Goal: Transaction & Acquisition: Purchase product/service

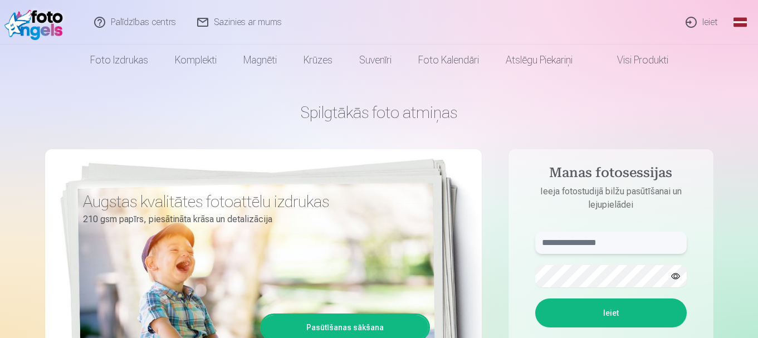
click at [568, 246] on input "text" at bounding box center [610, 243] width 151 height 22
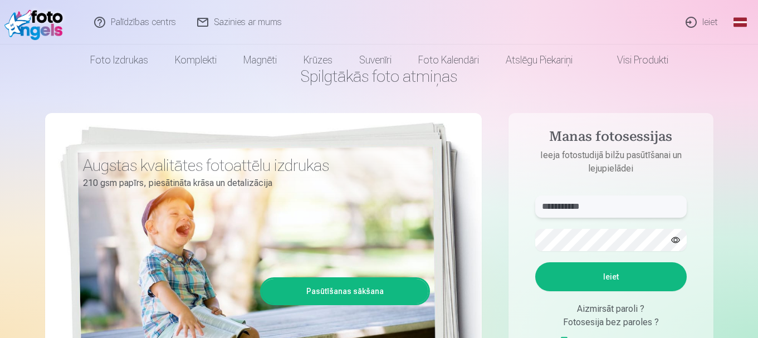
scroll to position [56, 0]
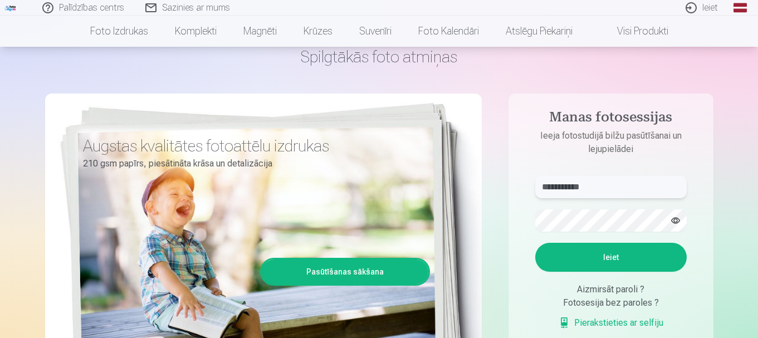
type input "**********"
click at [609, 257] on button "Ieiet" at bounding box center [610, 257] width 151 height 29
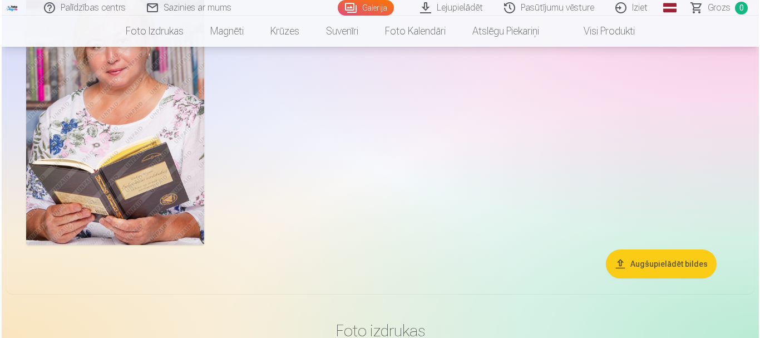
scroll to position [1169, 0]
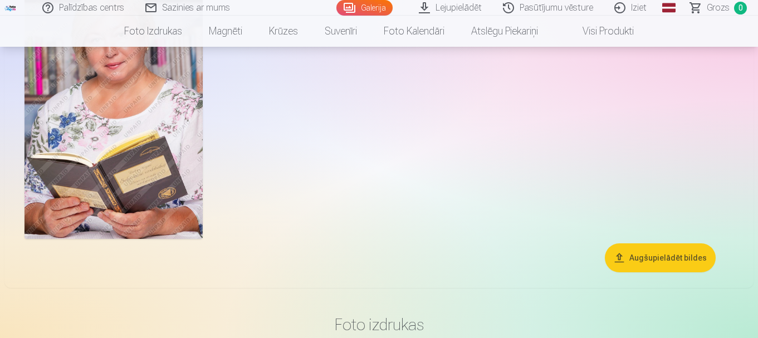
click at [96, 193] on img at bounding box center [113, 105] width 178 height 267
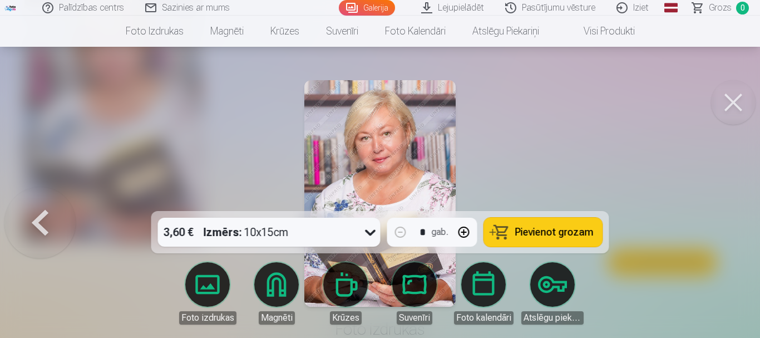
click at [368, 160] on img at bounding box center [380, 193] width 151 height 227
click at [729, 101] on button at bounding box center [733, 102] width 45 height 45
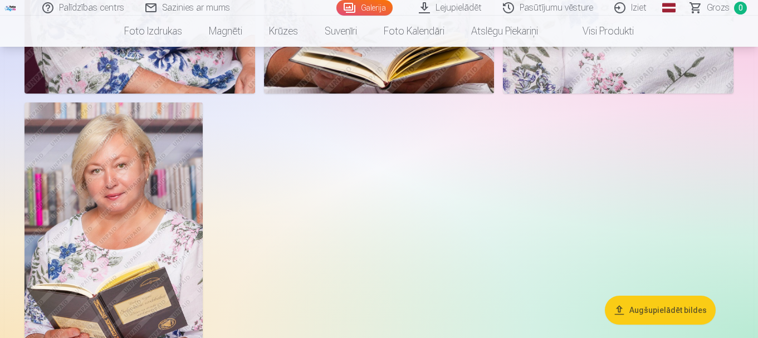
scroll to position [1053, 0]
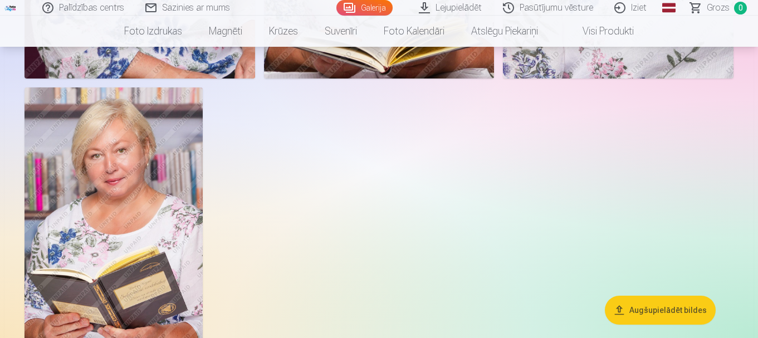
click at [117, 203] on img at bounding box center [113, 220] width 178 height 267
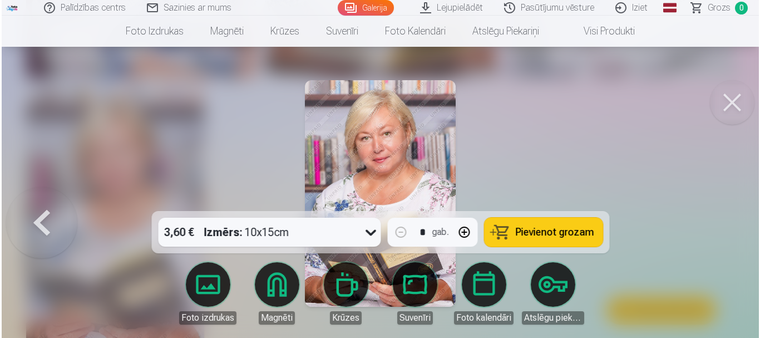
scroll to position [1056, 0]
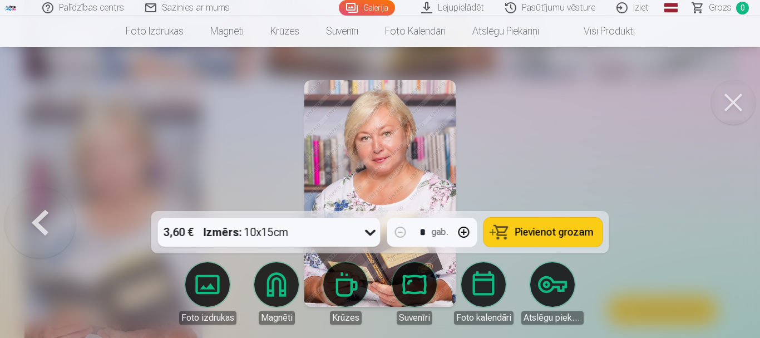
click at [561, 230] on span "Pievienot grozam" at bounding box center [555, 232] width 78 height 10
click at [728, 111] on button at bounding box center [733, 102] width 45 height 45
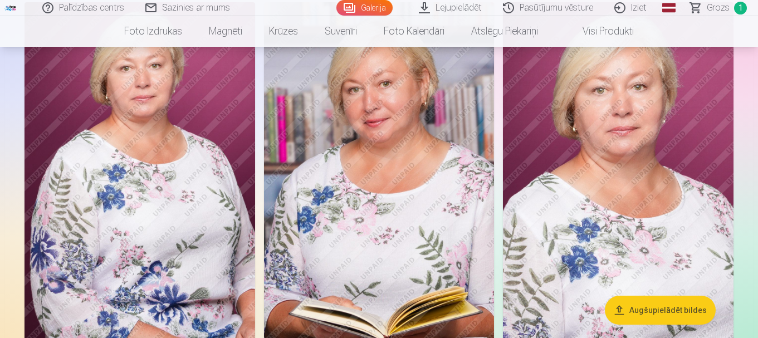
scroll to position [775, 0]
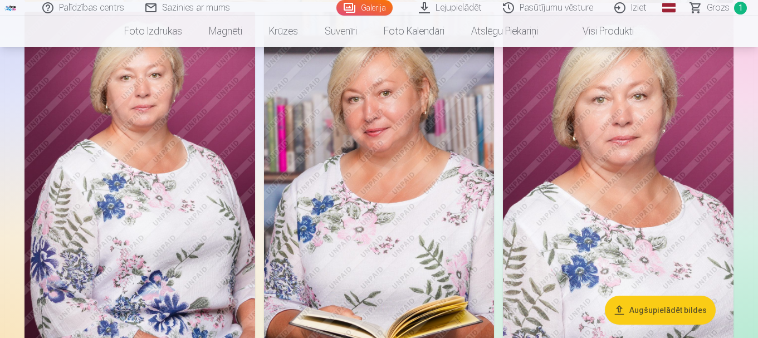
click at [409, 173] on img at bounding box center [379, 185] width 230 height 346
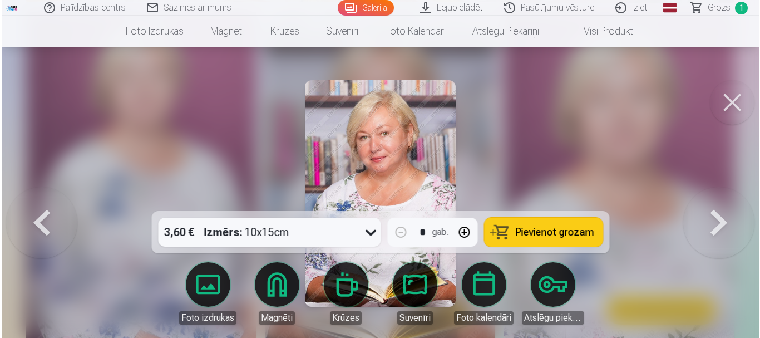
scroll to position [777, 0]
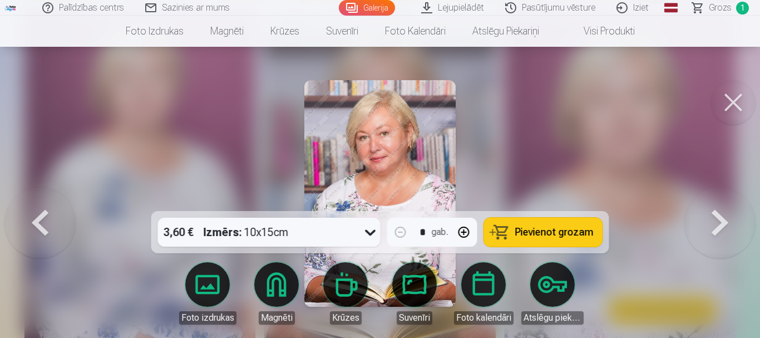
click at [528, 228] on span "Pievienot grozam" at bounding box center [555, 232] width 78 height 10
click at [732, 100] on button at bounding box center [733, 102] width 45 height 45
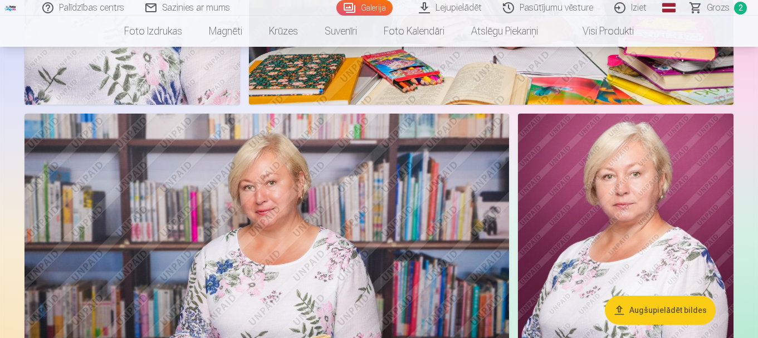
scroll to position [330, 0]
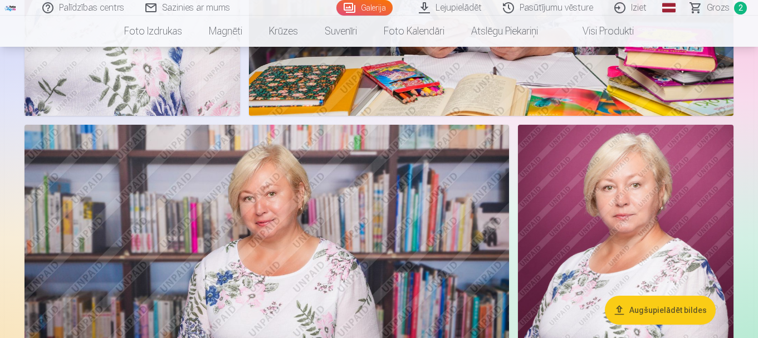
click at [609, 218] on img at bounding box center [625, 286] width 215 height 323
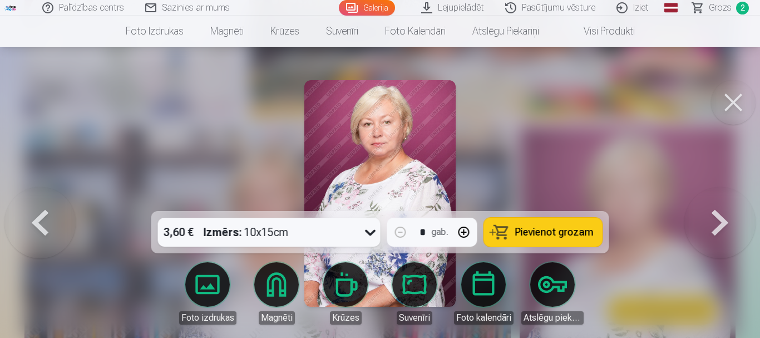
click at [560, 230] on span "Pievienot grozam" at bounding box center [555, 232] width 78 height 10
click at [729, 99] on button at bounding box center [733, 102] width 45 height 45
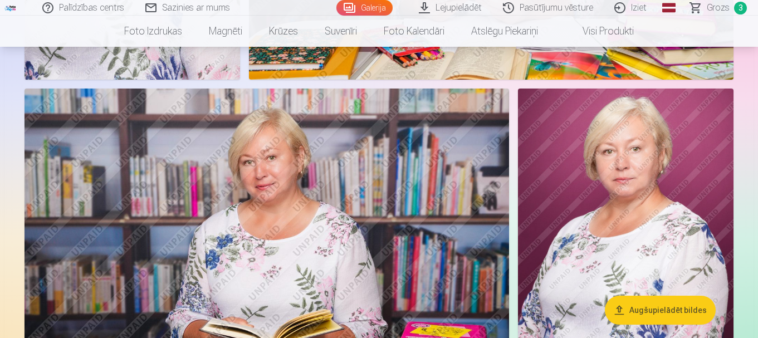
scroll to position [385, 0]
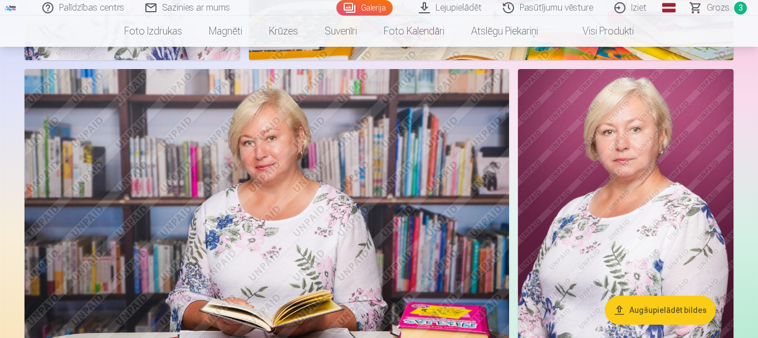
click at [335, 205] on img at bounding box center [266, 230] width 484 height 323
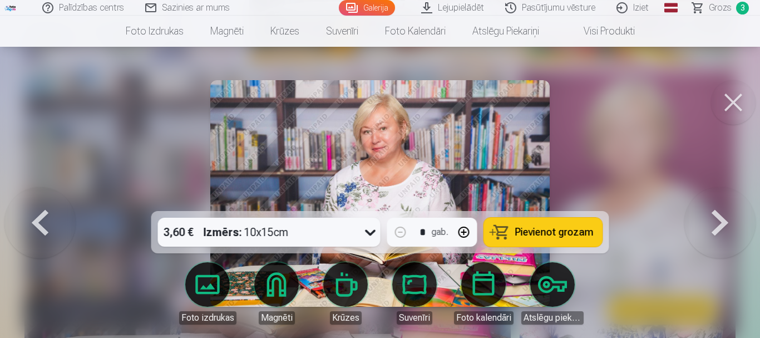
click at [542, 229] on span "Pievienot grozam" at bounding box center [555, 232] width 78 height 10
click at [730, 100] on button at bounding box center [733, 102] width 45 height 45
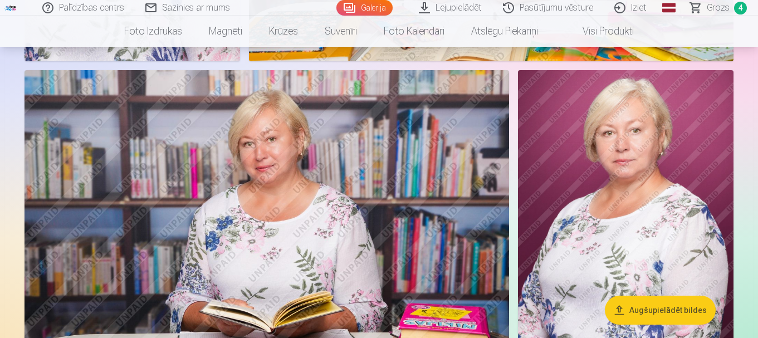
scroll to position [385, 0]
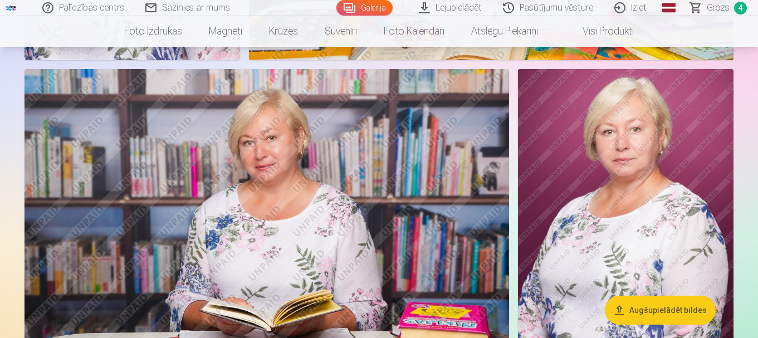
click at [372, 203] on img at bounding box center [266, 230] width 484 height 323
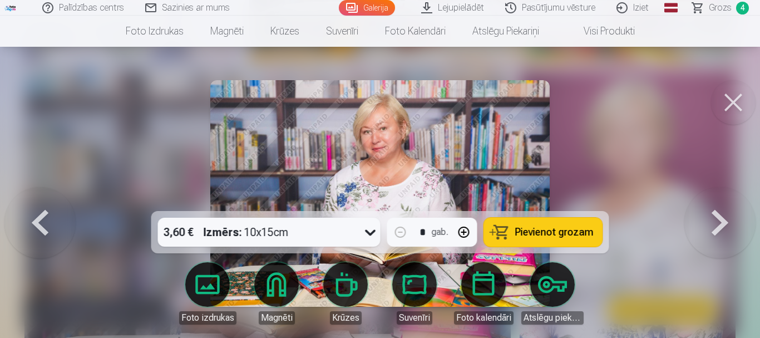
click at [554, 229] on span "Pievienot grozam" at bounding box center [555, 232] width 78 height 10
click at [737, 99] on button at bounding box center [733, 102] width 45 height 45
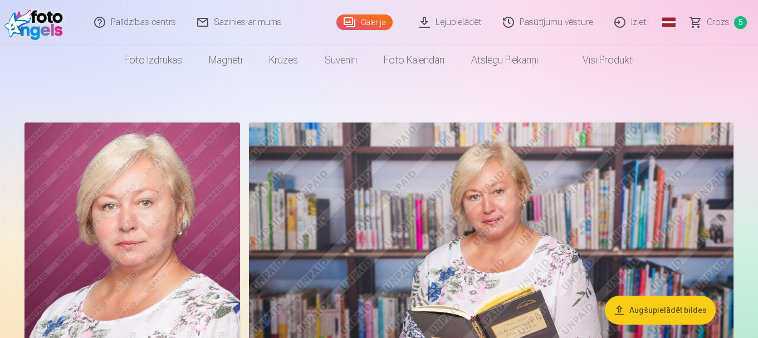
click at [411, 198] on img at bounding box center [491, 283] width 484 height 323
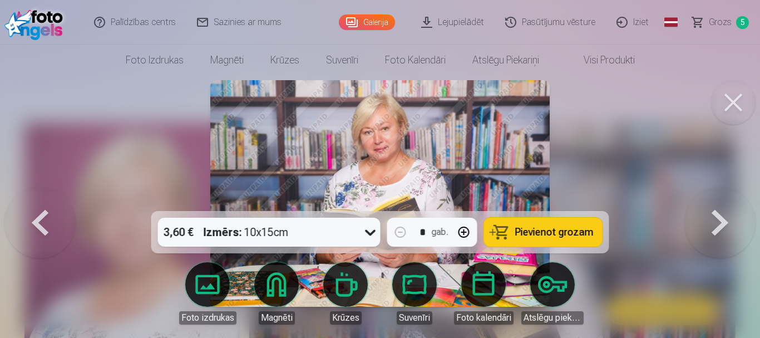
click at [542, 224] on button "Pievienot grozam" at bounding box center [543, 232] width 119 height 29
click at [737, 105] on button at bounding box center [733, 102] width 45 height 45
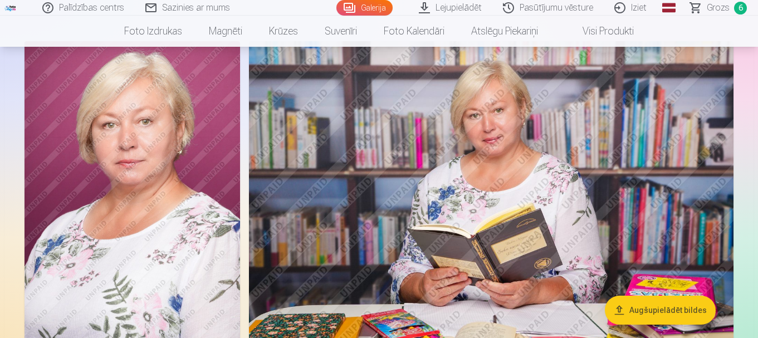
scroll to position [56, 0]
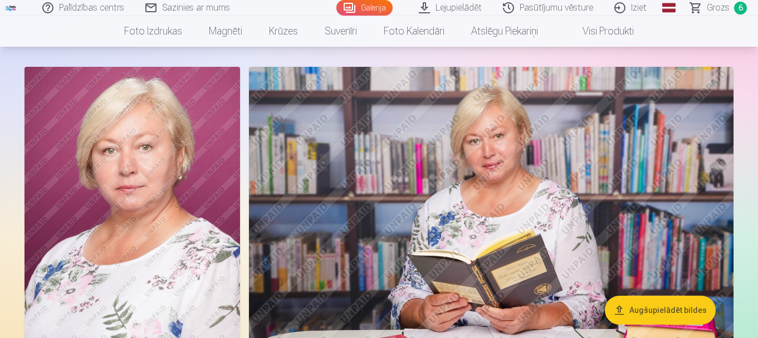
click at [155, 213] on img at bounding box center [131, 228] width 215 height 323
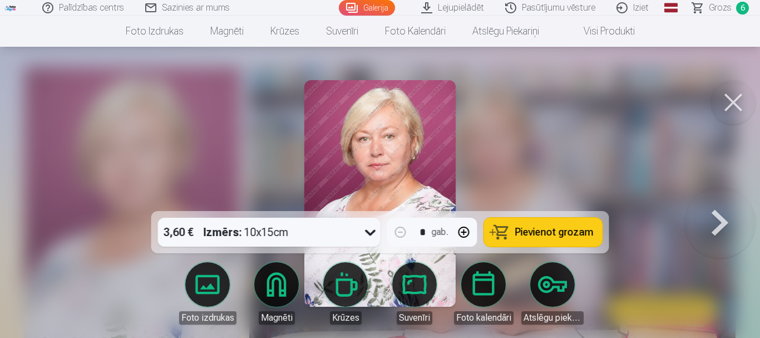
click at [550, 233] on span "Pievienot grozam" at bounding box center [555, 232] width 78 height 10
click at [735, 100] on button at bounding box center [733, 102] width 45 height 45
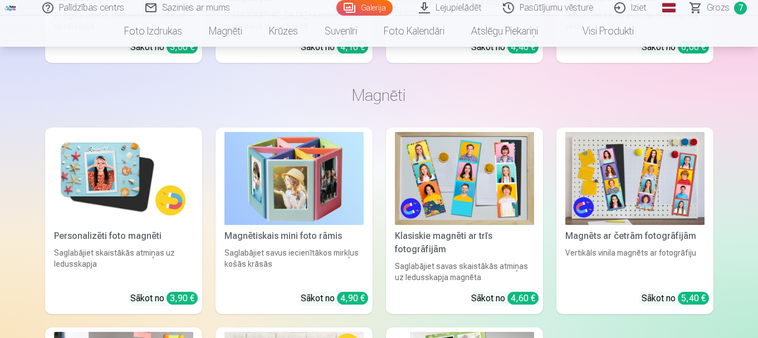
scroll to position [1782, 0]
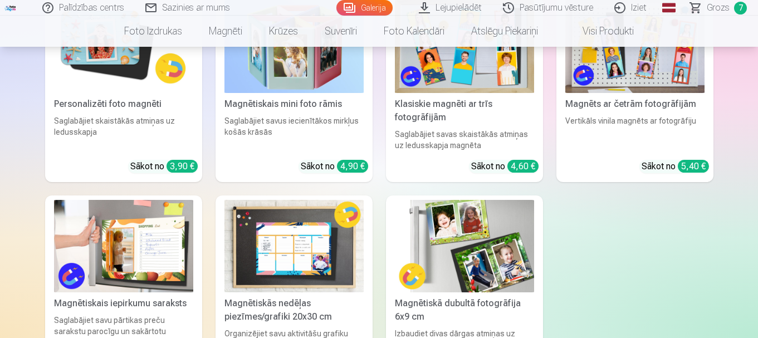
click at [292, 248] on img at bounding box center [293, 246] width 139 height 93
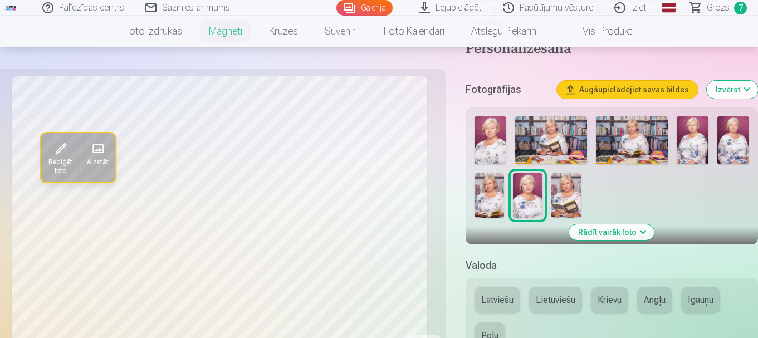
scroll to position [278, 0]
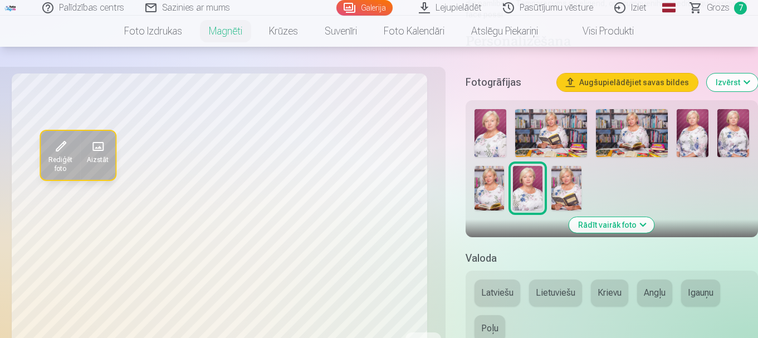
click at [487, 178] on img at bounding box center [489, 188] width 30 height 45
click at [611, 217] on button "Rādīt vairāk foto" at bounding box center [611, 225] width 85 height 16
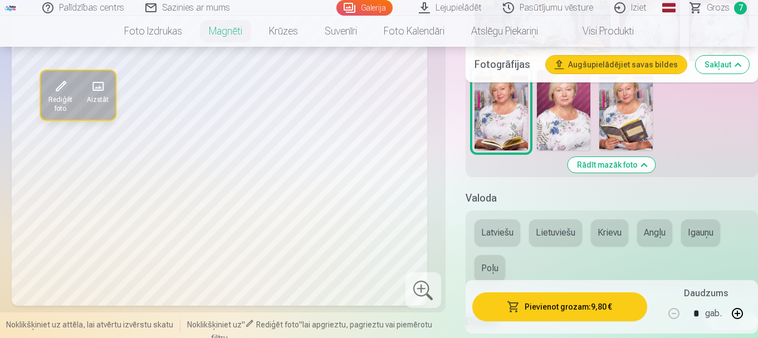
scroll to position [445, 0]
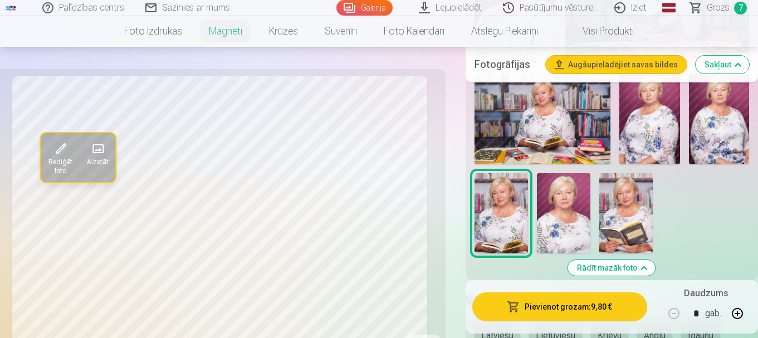
click at [593, 260] on button "Rādīt mazāk foto" at bounding box center [611, 268] width 87 height 16
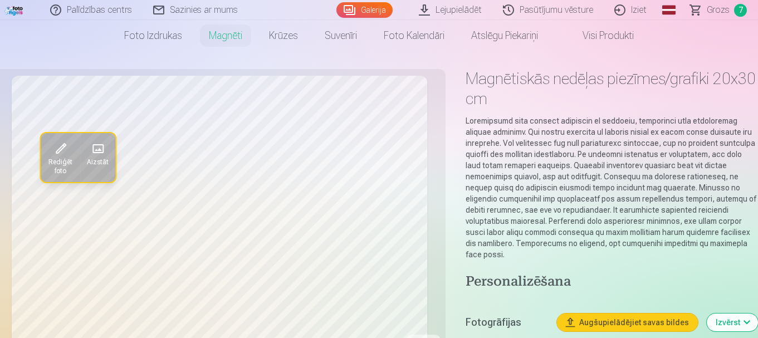
scroll to position [0, 0]
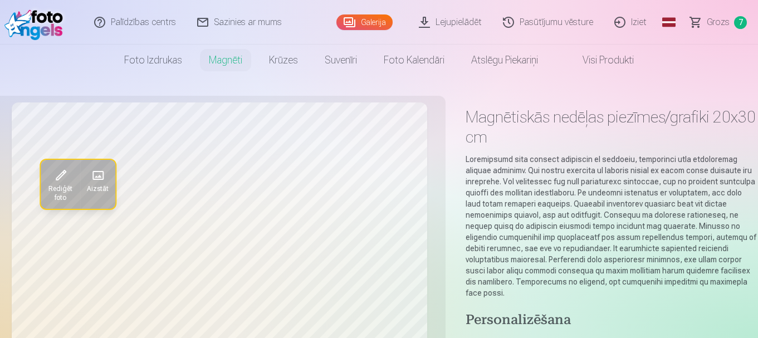
scroll to position [1782, 0]
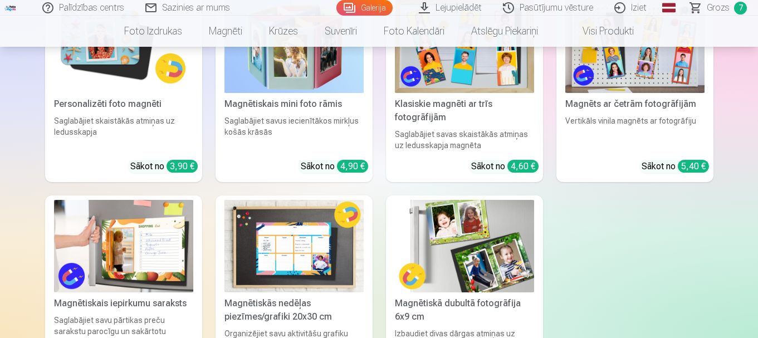
click at [482, 233] on img at bounding box center [464, 246] width 139 height 93
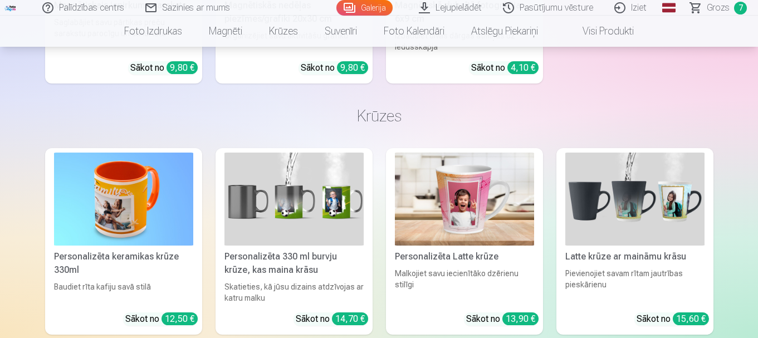
scroll to position [2060, 0]
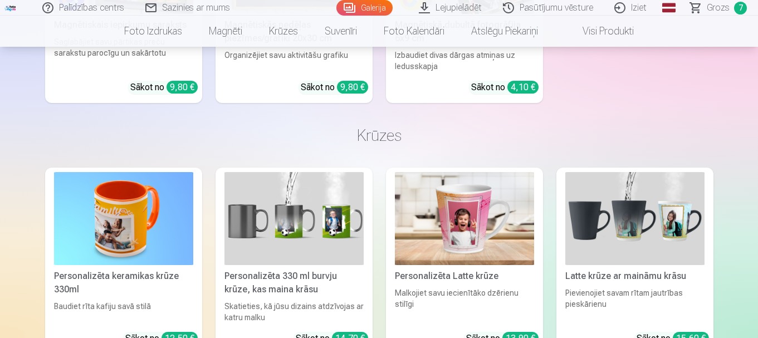
click at [485, 215] on img at bounding box center [464, 218] width 139 height 93
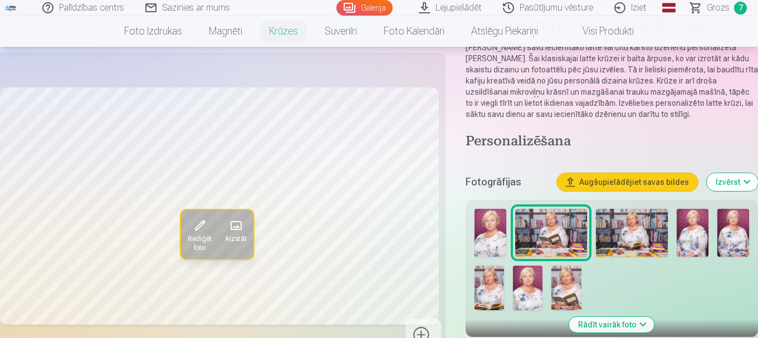
scroll to position [111, 0]
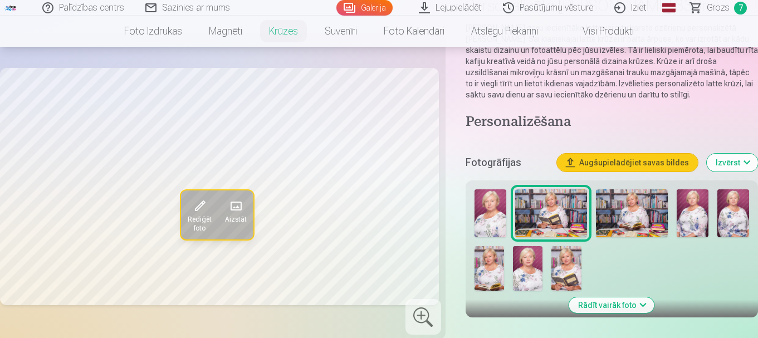
scroll to position [2060, 0]
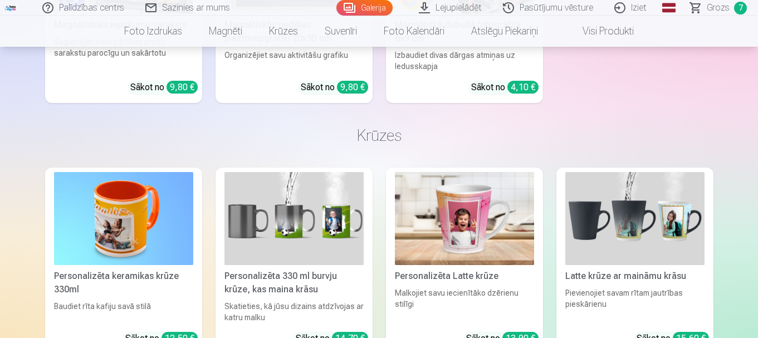
click at [634, 218] on img at bounding box center [634, 218] width 139 height 93
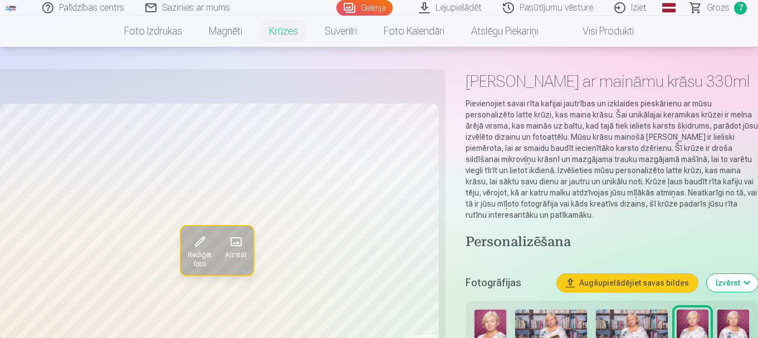
scroll to position [56, 0]
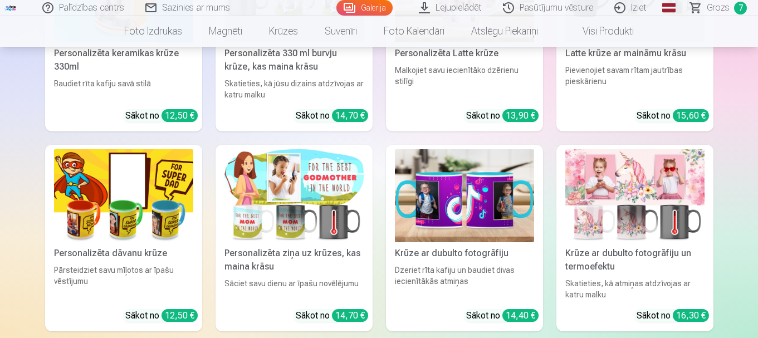
scroll to position [2338, 0]
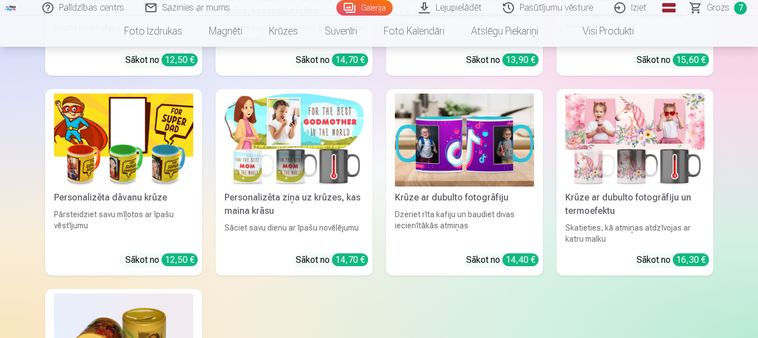
click at [148, 177] on img at bounding box center [123, 140] width 139 height 93
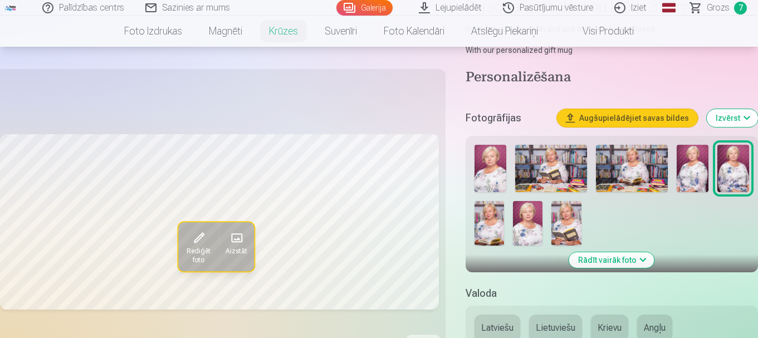
scroll to position [111, 0]
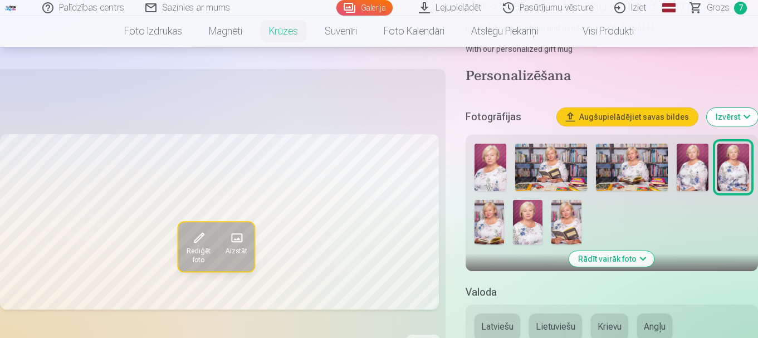
scroll to position [2338, 0]
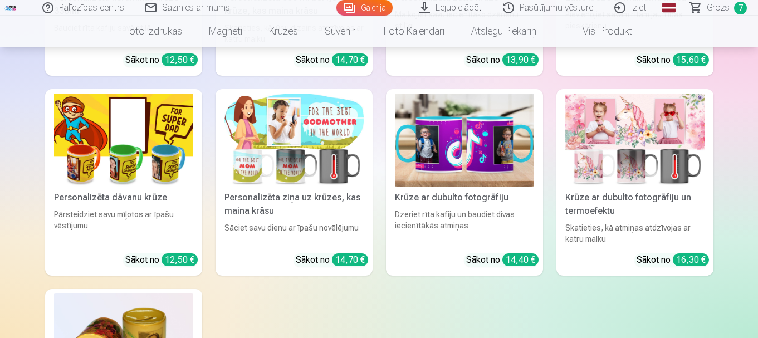
click at [439, 133] on img at bounding box center [464, 140] width 139 height 93
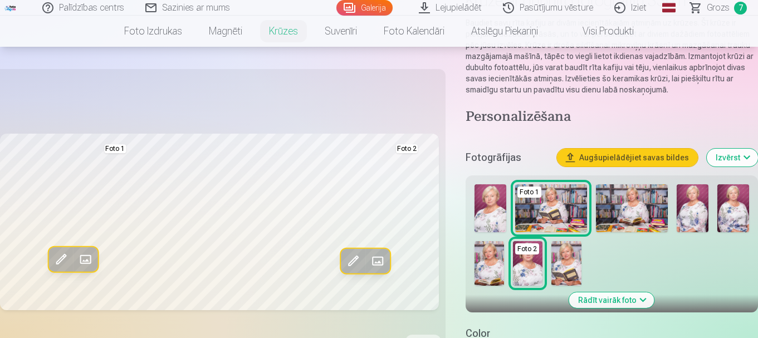
scroll to position [111, 0]
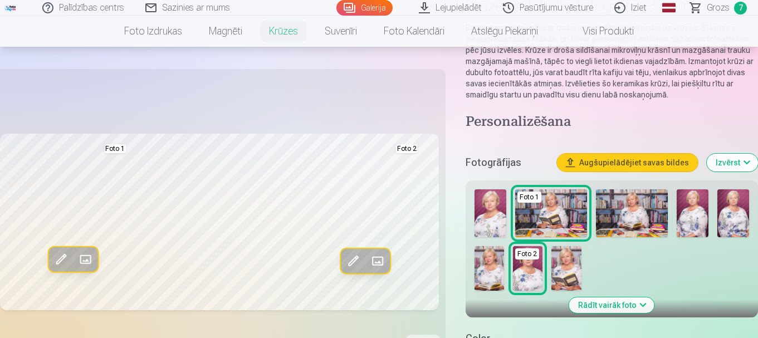
click at [380, 260] on span at bounding box center [378, 261] width 18 height 18
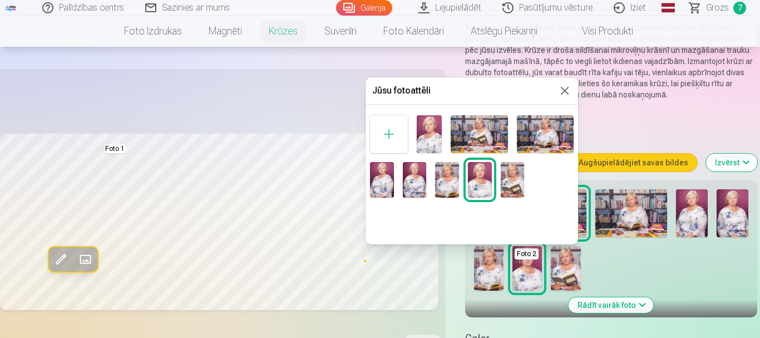
click at [431, 125] on img at bounding box center [429, 134] width 25 height 38
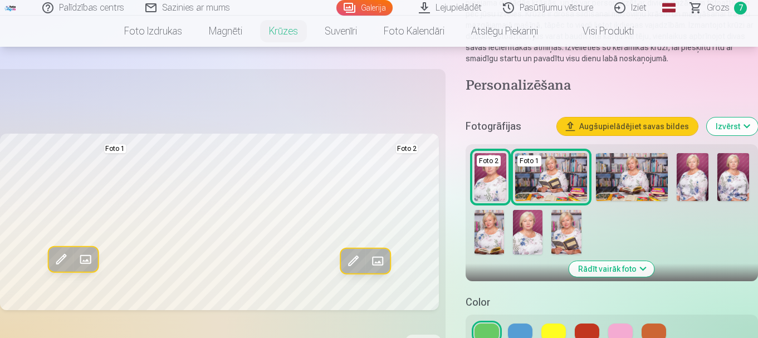
scroll to position [167, 0]
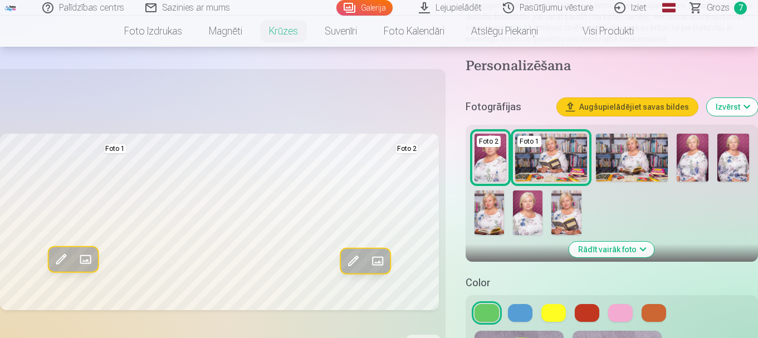
click at [367, 100] on div "Rediģēt foto Aizstāt Foto 1 Rediģēt foto Aizstāt Foto 2" at bounding box center [219, 222] width 439 height 292
click at [522, 312] on button at bounding box center [520, 313] width 24 height 18
click at [477, 310] on button at bounding box center [486, 313] width 24 height 18
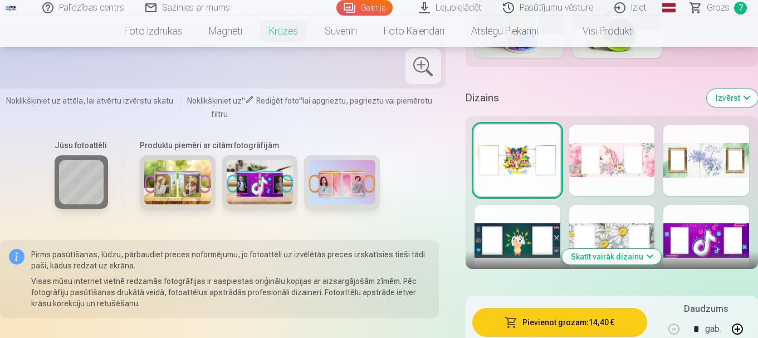
scroll to position [501, 0]
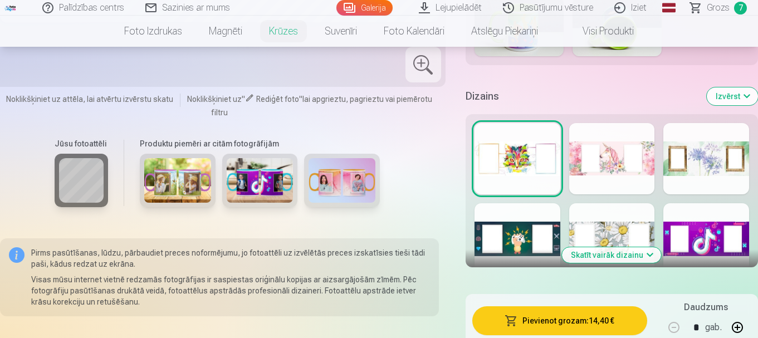
click at [701, 237] on div at bounding box center [706, 238] width 86 height 71
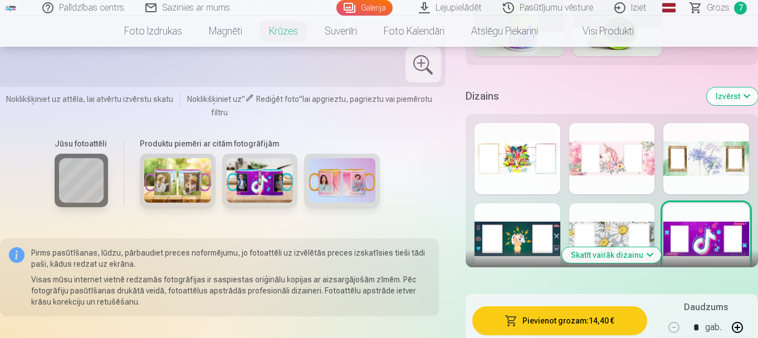
click at [614, 233] on div at bounding box center [612, 238] width 86 height 71
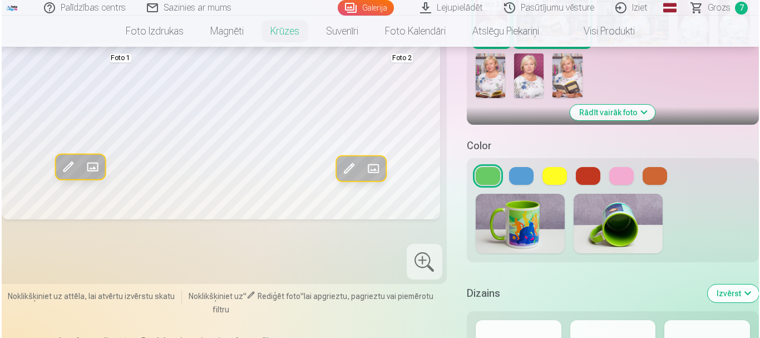
scroll to position [278, 0]
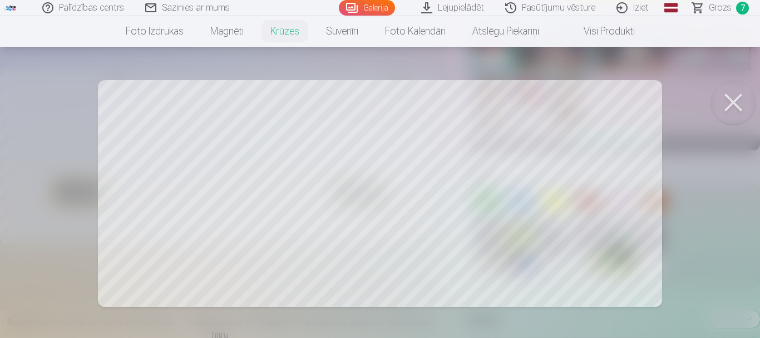
click at [560, 182] on div at bounding box center [380, 169] width 760 height 338
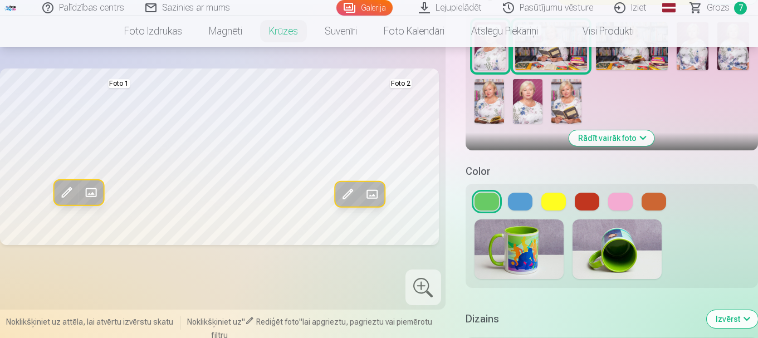
click at [349, 203] on span at bounding box center [347, 194] width 18 height 18
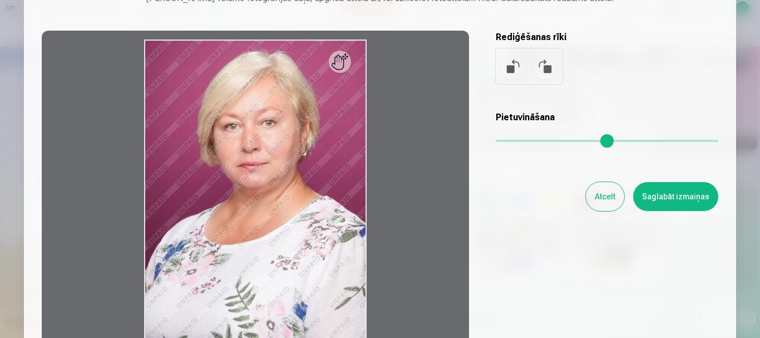
scroll to position [56, 0]
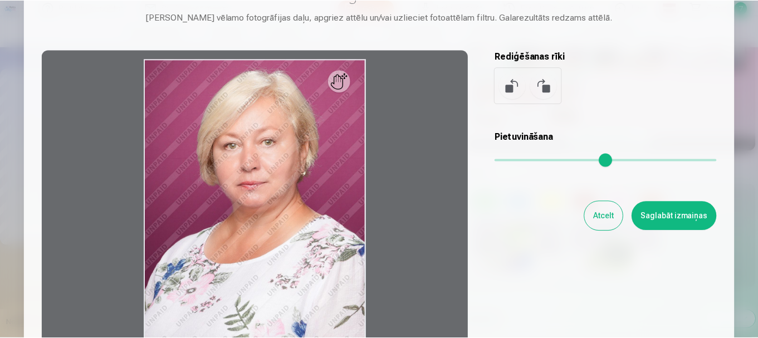
scroll to position [2338, 0]
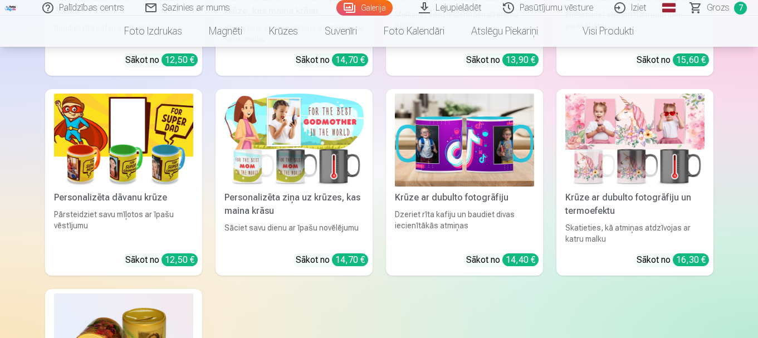
click at [594, 151] on img at bounding box center [634, 140] width 139 height 93
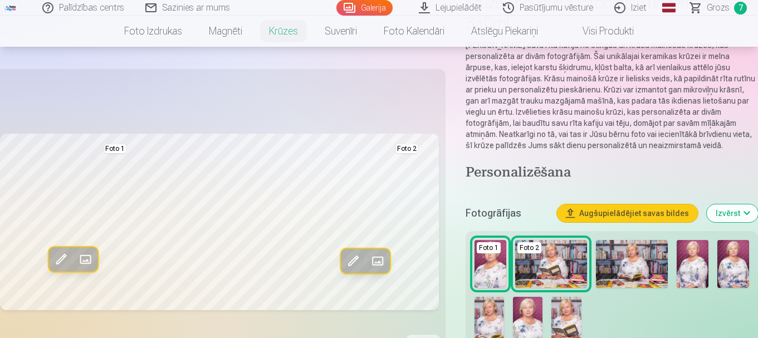
scroll to position [111, 0]
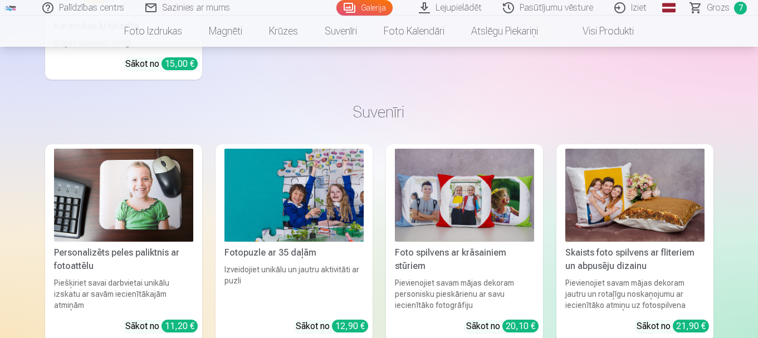
scroll to position [2728, 0]
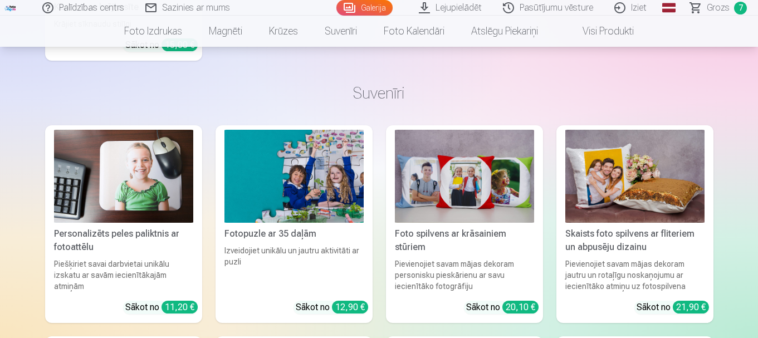
click at [310, 177] on img at bounding box center [293, 176] width 139 height 93
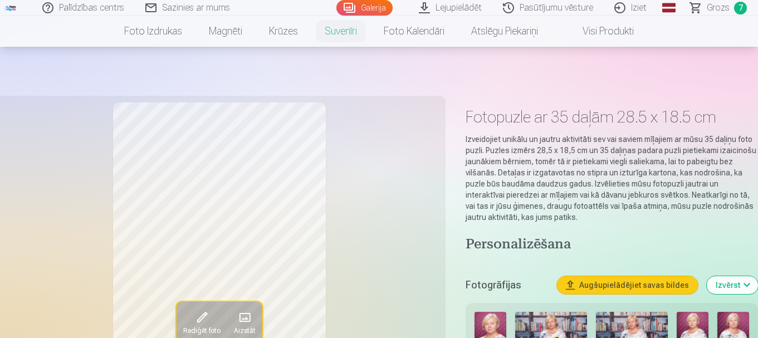
scroll to position [2728, 0]
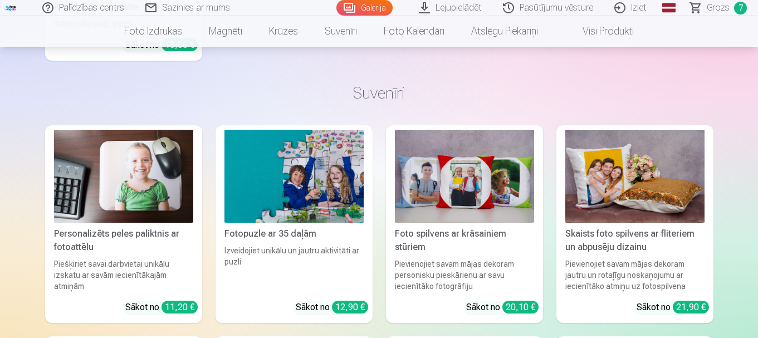
click at [457, 183] on img at bounding box center [464, 176] width 139 height 93
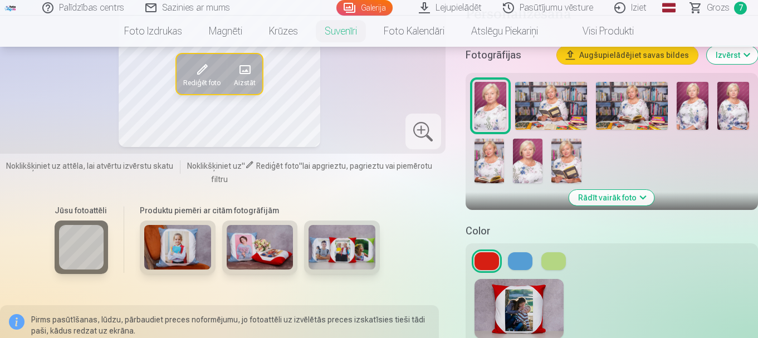
scroll to position [278, 0]
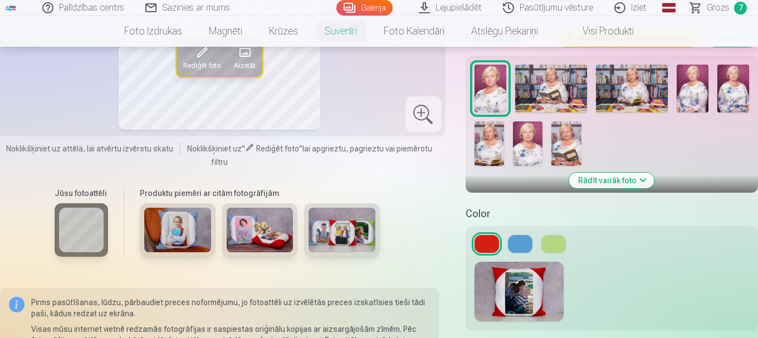
click at [518, 243] on button at bounding box center [520, 244] width 24 height 18
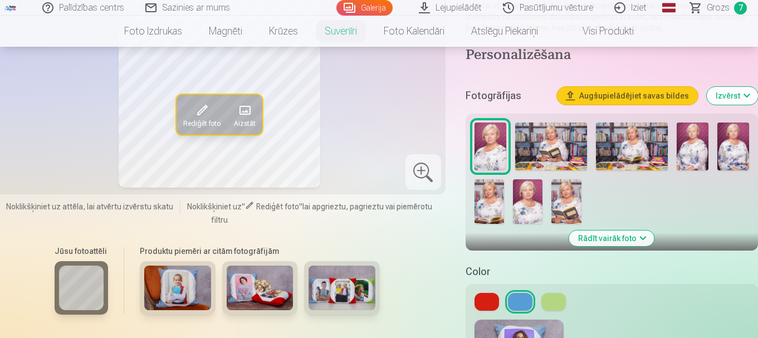
scroll to position [223, 0]
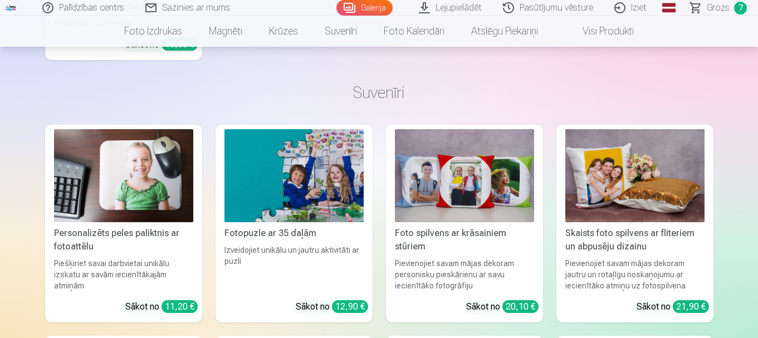
scroll to position [2728, 0]
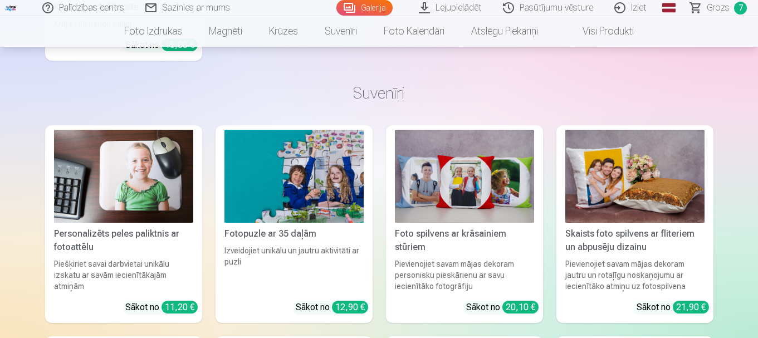
click at [598, 174] on img at bounding box center [634, 176] width 139 height 93
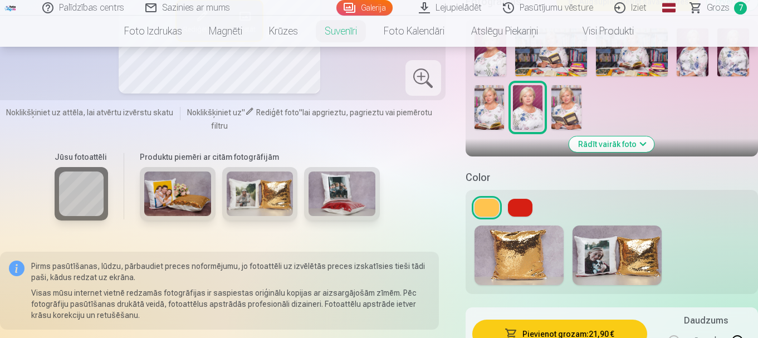
scroll to position [334, 0]
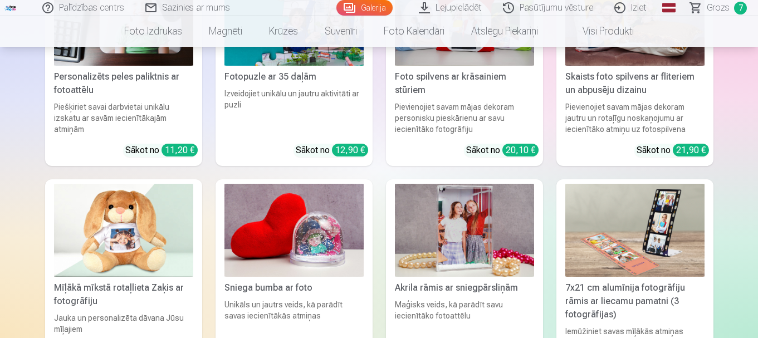
scroll to position [2895, 0]
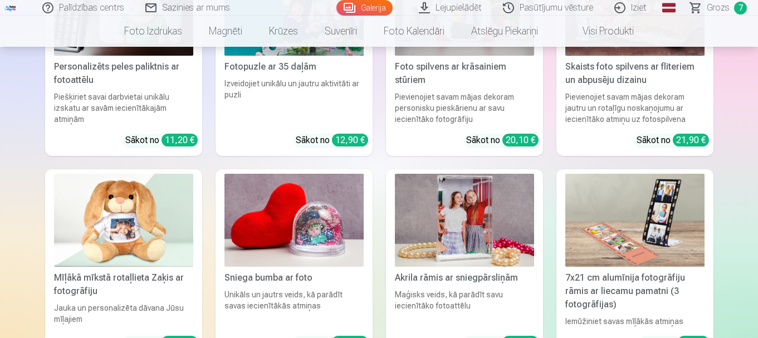
click at [322, 226] on img at bounding box center [293, 220] width 139 height 93
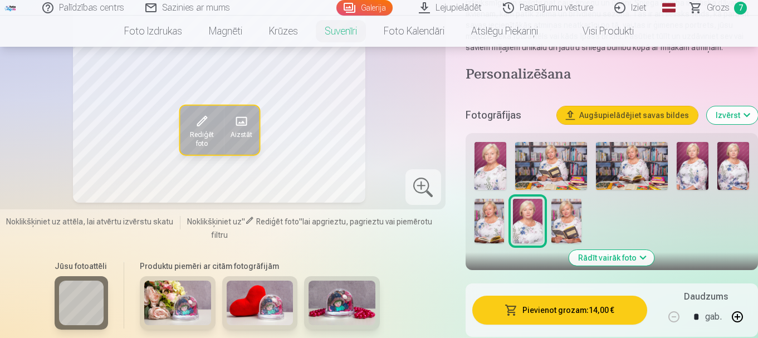
scroll to position [167, 0]
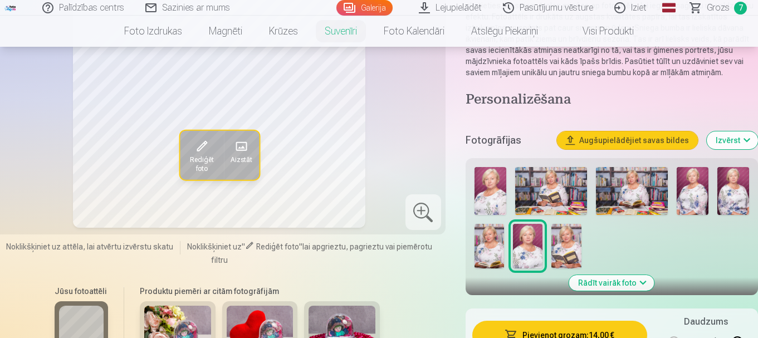
click at [486, 242] on img at bounding box center [489, 246] width 30 height 45
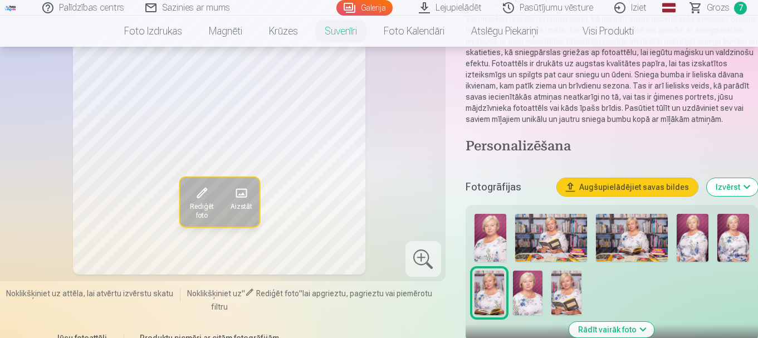
scroll to position [0, 0]
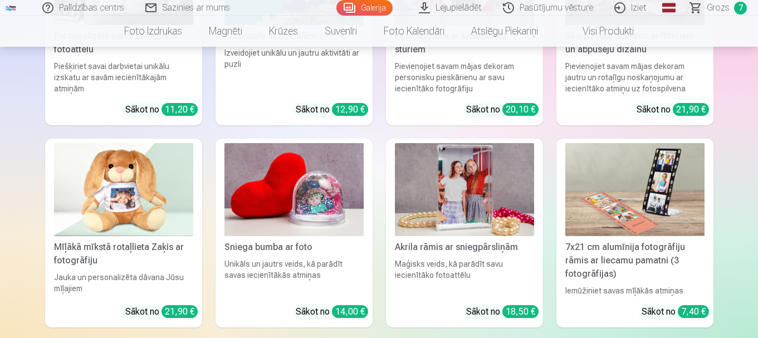
scroll to position [2951, 0]
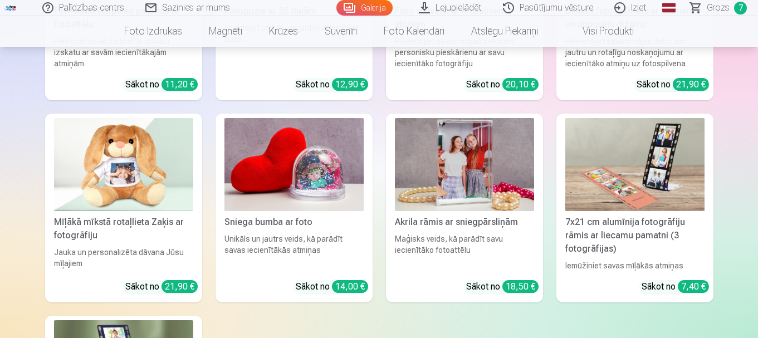
click at [468, 147] on img at bounding box center [464, 164] width 139 height 93
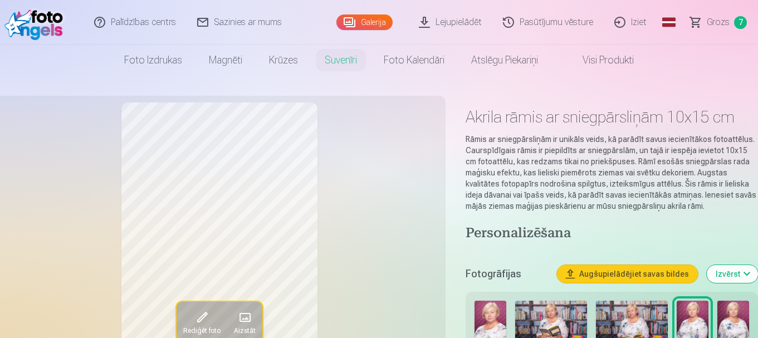
scroll to position [2951, 0]
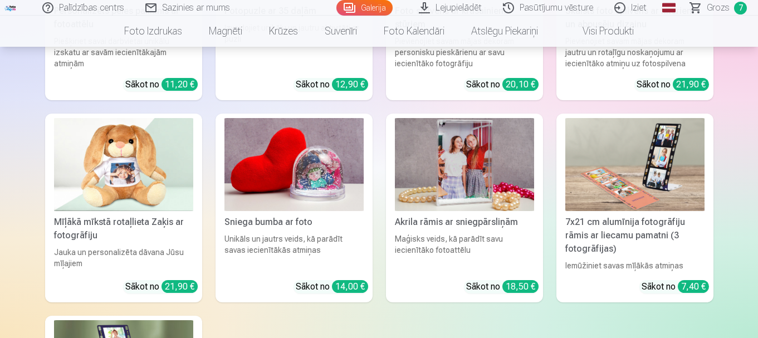
click at [634, 143] on img at bounding box center [634, 164] width 139 height 93
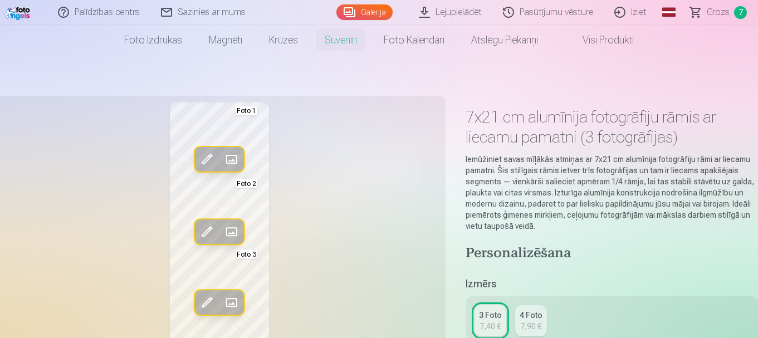
scroll to position [56, 0]
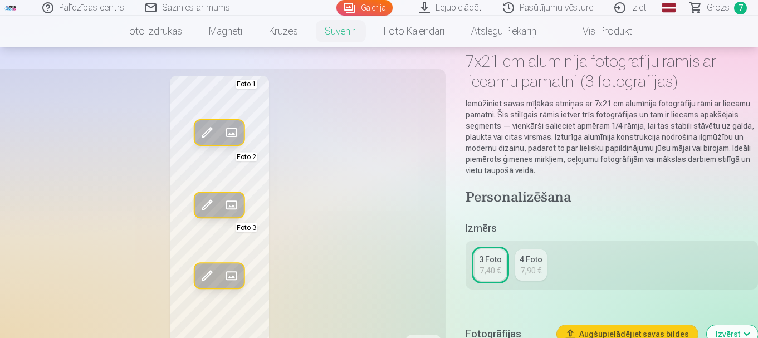
click at [526, 262] on div "4 Foto" at bounding box center [530, 259] width 23 height 11
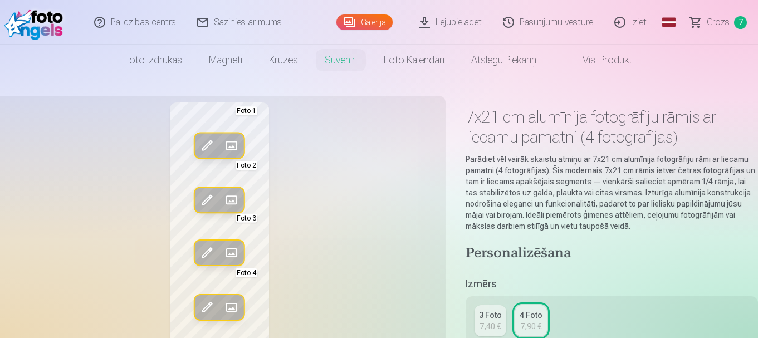
click at [484, 319] on div "3 Foto" at bounding box center [490, 315] width 23 height 11
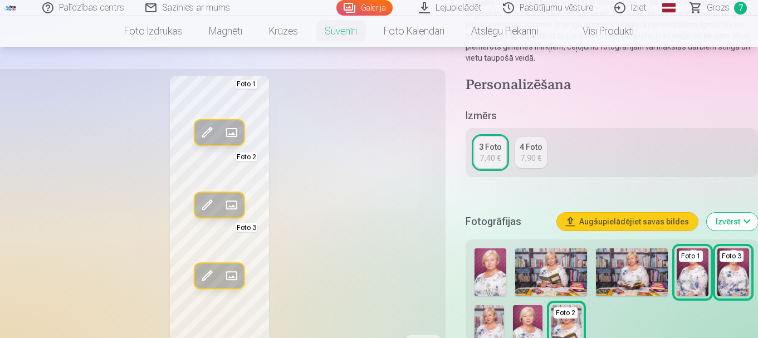
scroll to position [167, 0]
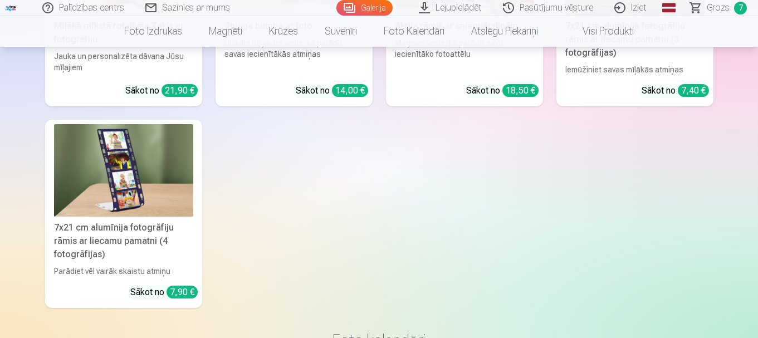
scroll to position [3173, 0]
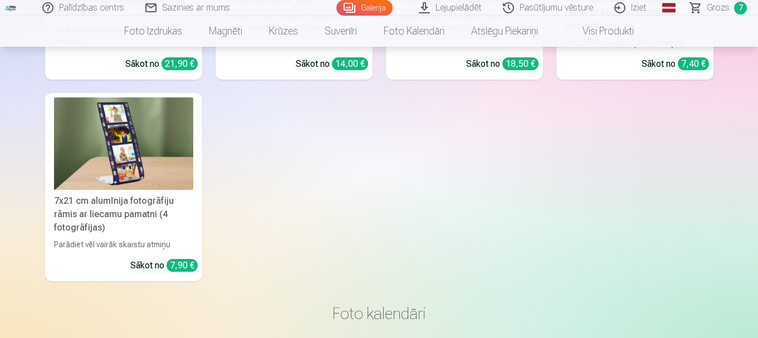
click at [135, 153] on img at bounding box center [123, 143] width 139 height 93
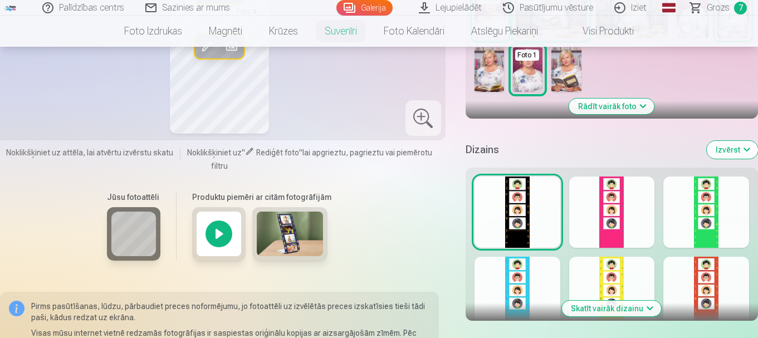
scroll to position [445, 0]
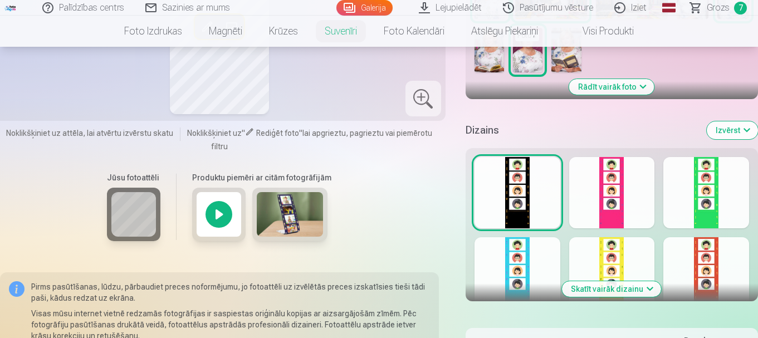
click at [278, 210] on img at bounding box center [290, 214] width 67 height 45
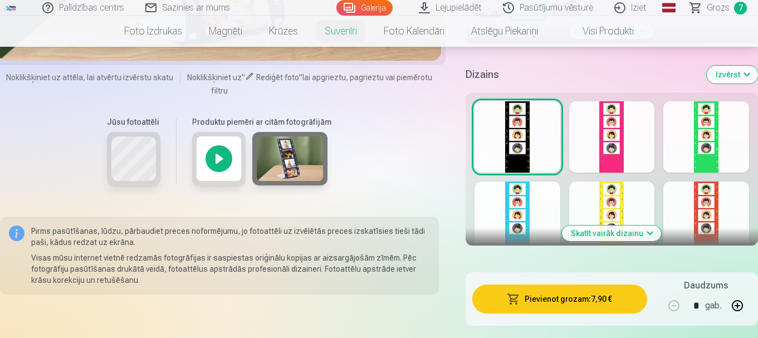
scroll to position [223, 0]
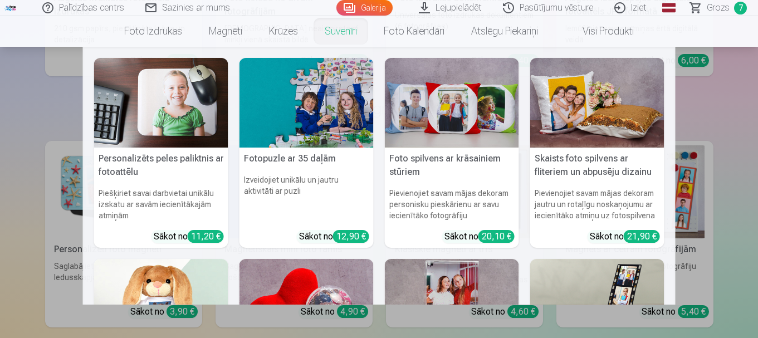
scroll to position [1503, 0]
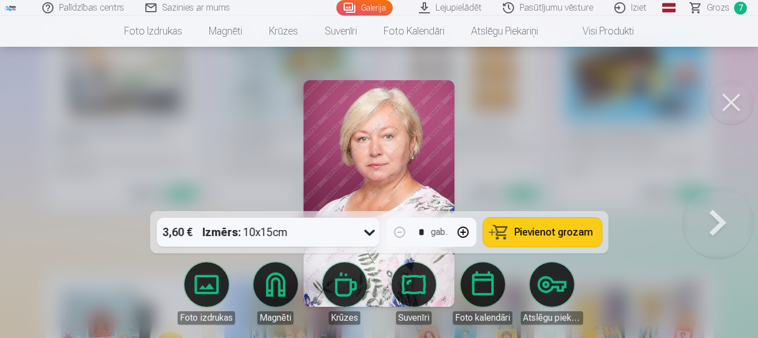
scroll to position [56, 0]
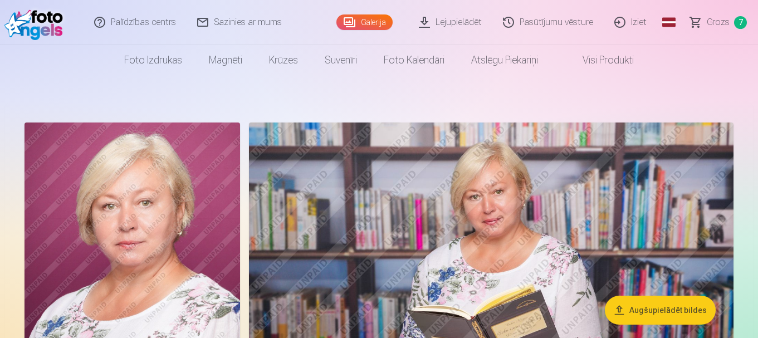
scroll to position [385, 0]
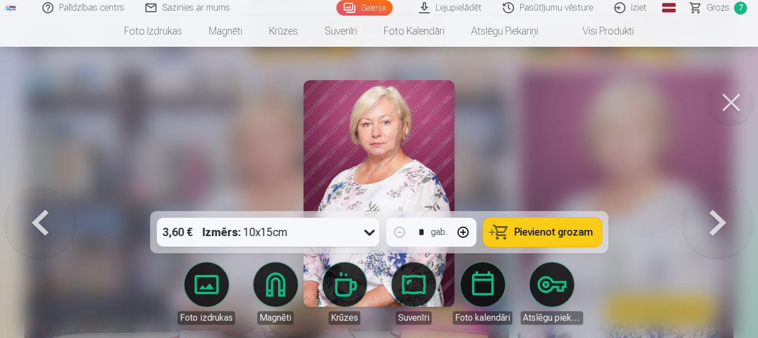
scroll to position [330, 0]
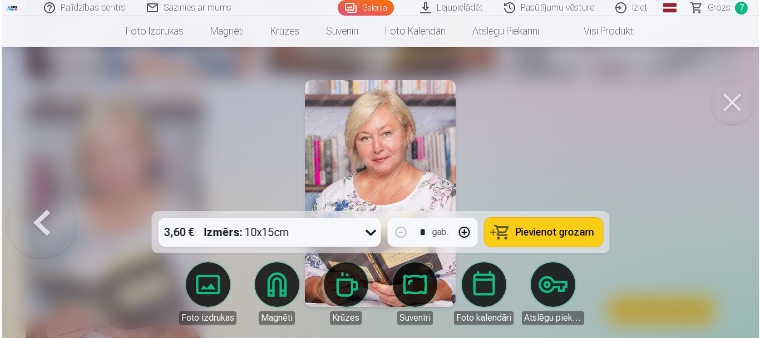
scroll to position [1169, 0]
